Goal: Transaction & Acquisition: Obtain resource

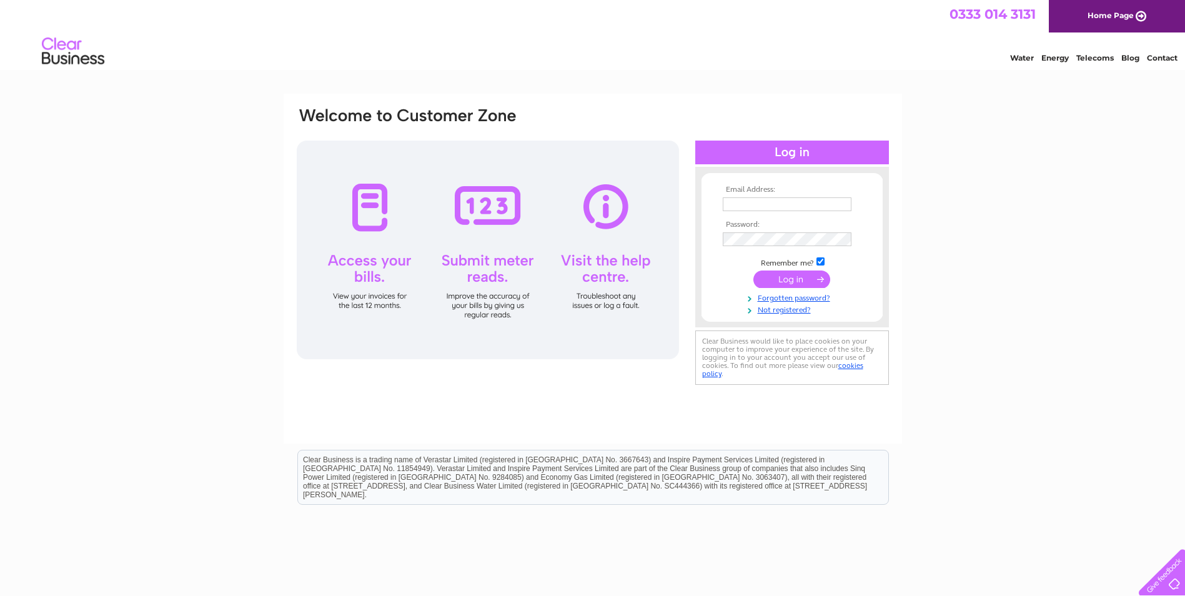
type input "linda@murrayfieldcarpets.co.uk"
click at [804, 278] on input "submit" at bounding box center [792, 279] width 77 height 17
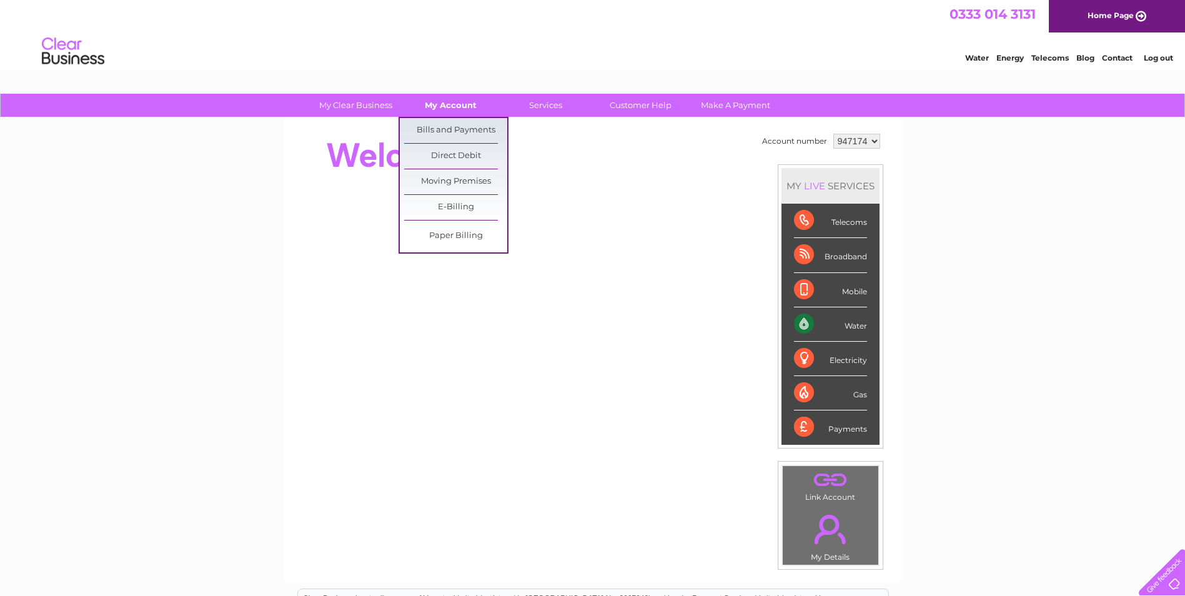
click at [456, 107] on link "My Account" at bounding box center [450, 105] width 103 height 23
click at [454, 131] on link "Bills and Payments" at bounding box center [455, 130] width 103 height 25
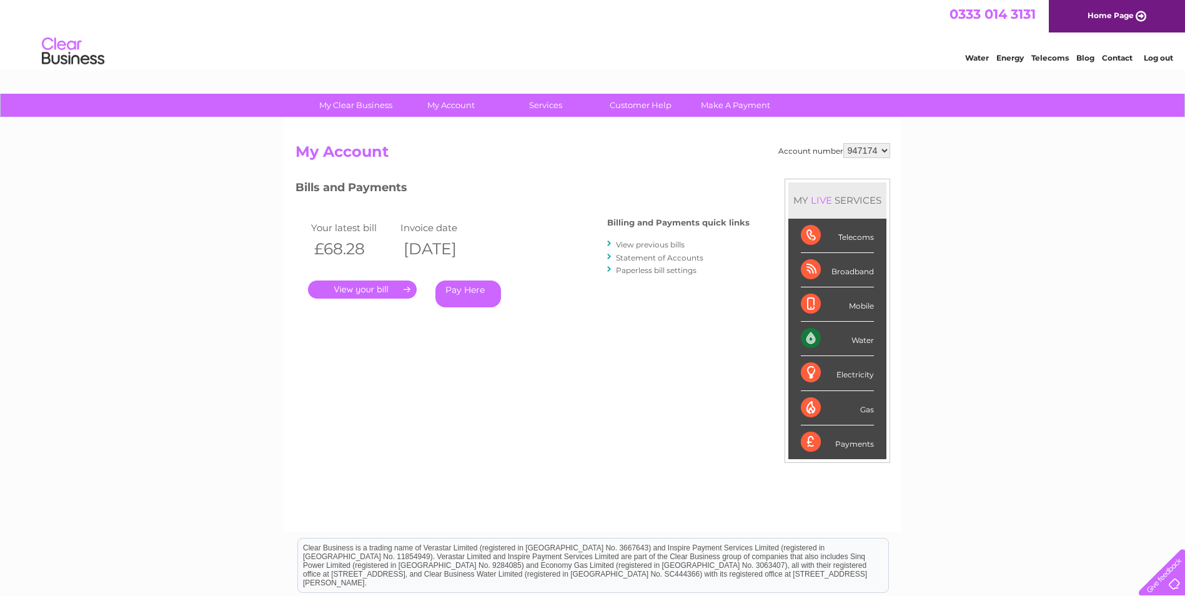
click at [374, 292] on link "." at bounding box center [362, 290] width 109 height 18
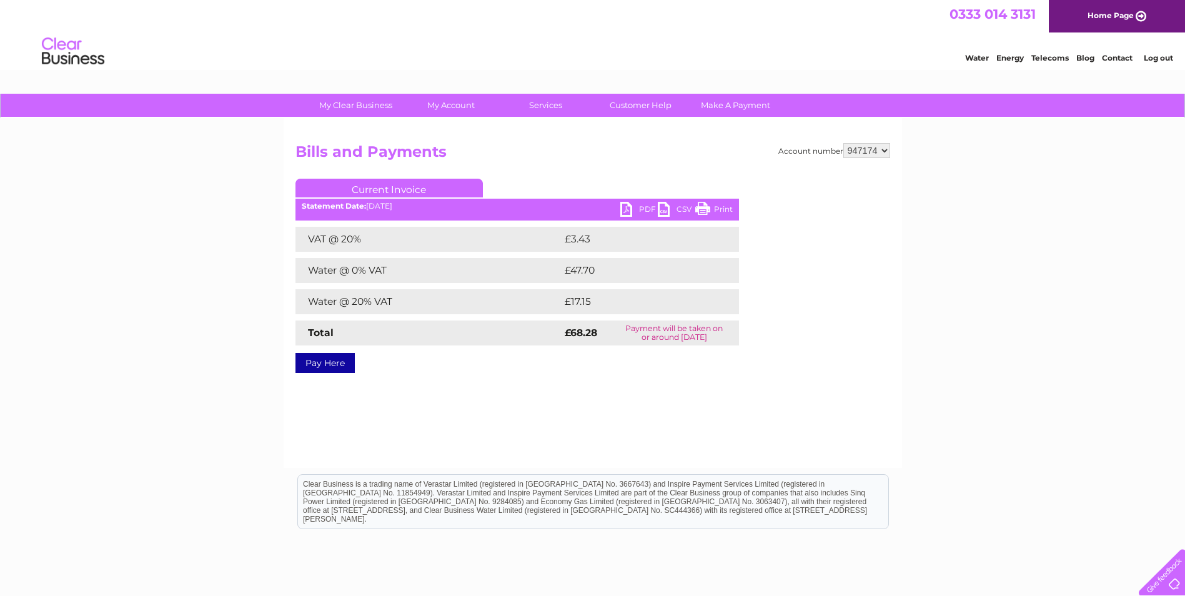
click at [644, 211] on link "PDF" at bounding box center [639, 211] width 37 height 18
click at [884, 150] on select "947174 947182" at bounding box center [867, 150] width 47 height 15
select select "947182"
click at [844, 143] on select "947174 947182" at bounding box center [867, 150] width 47 height 15
click at [633, 206] on link "PDF" at bounding box center [639, 211] width 37 height 18
